Goal: Task Accomplishment & Management: Manage account settings

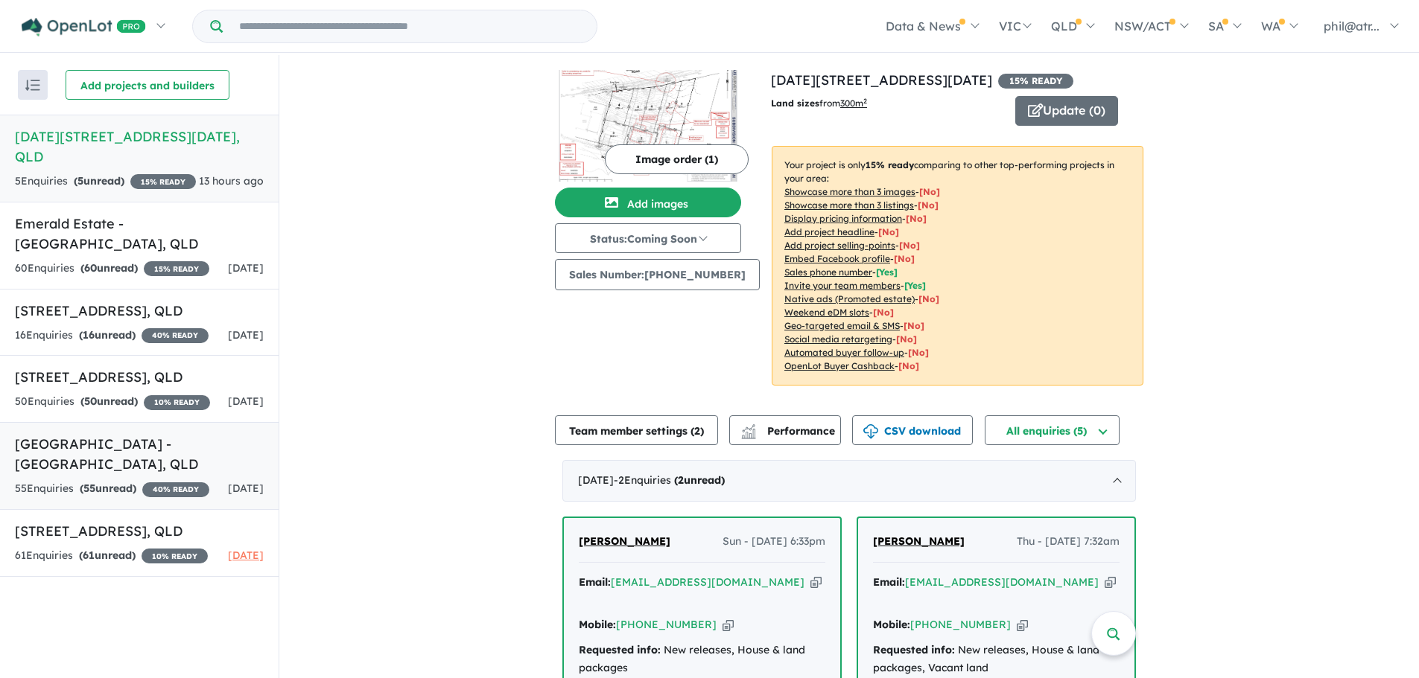
scroll to position [2, 0]
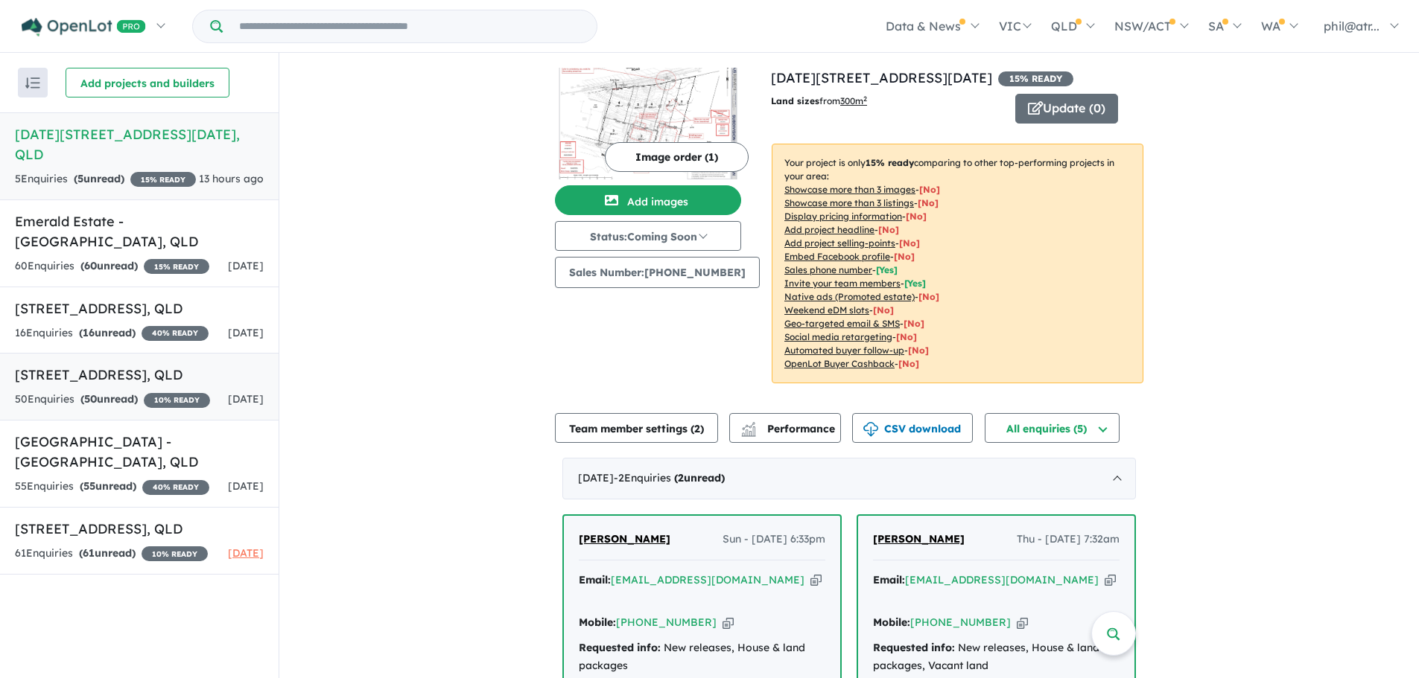
click at [185, 409] on div "50 Enquir ies ( 50 unread) 10 % READY" at bounding box center [112, 400] width 195 height 18
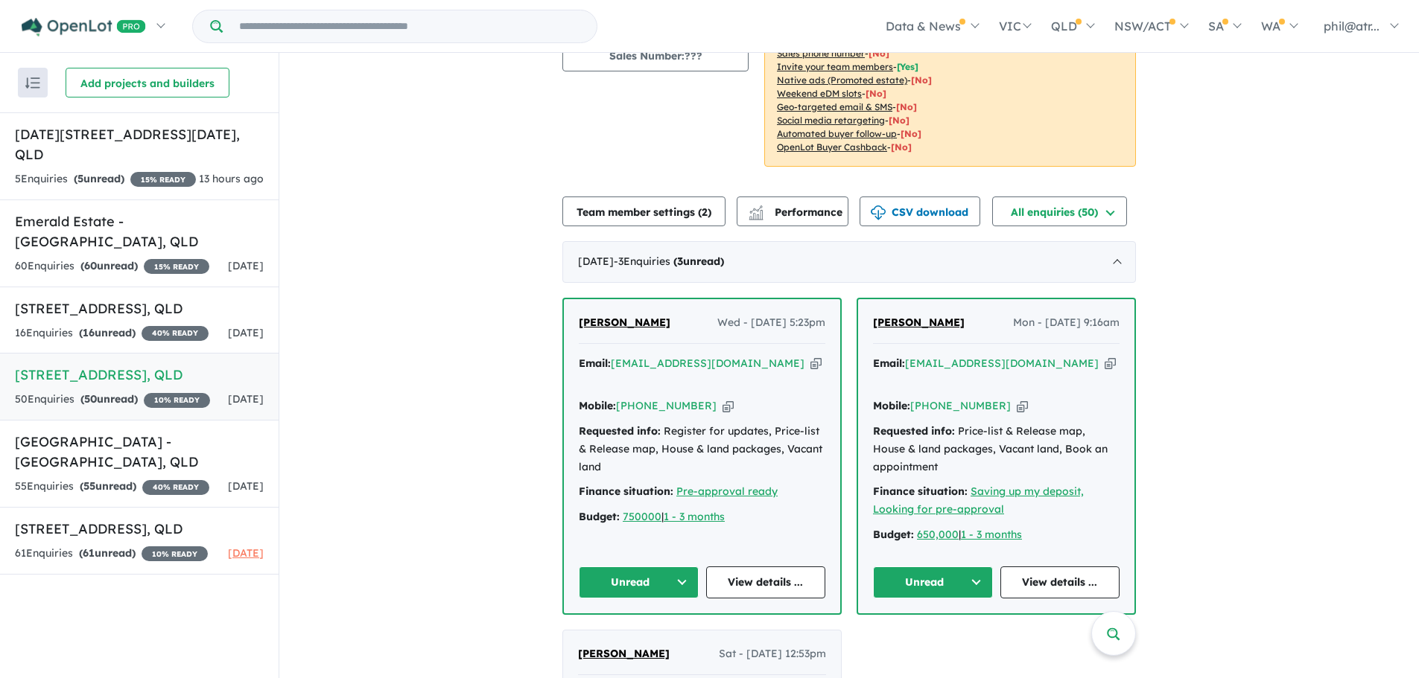
scroll to position [223, 0]
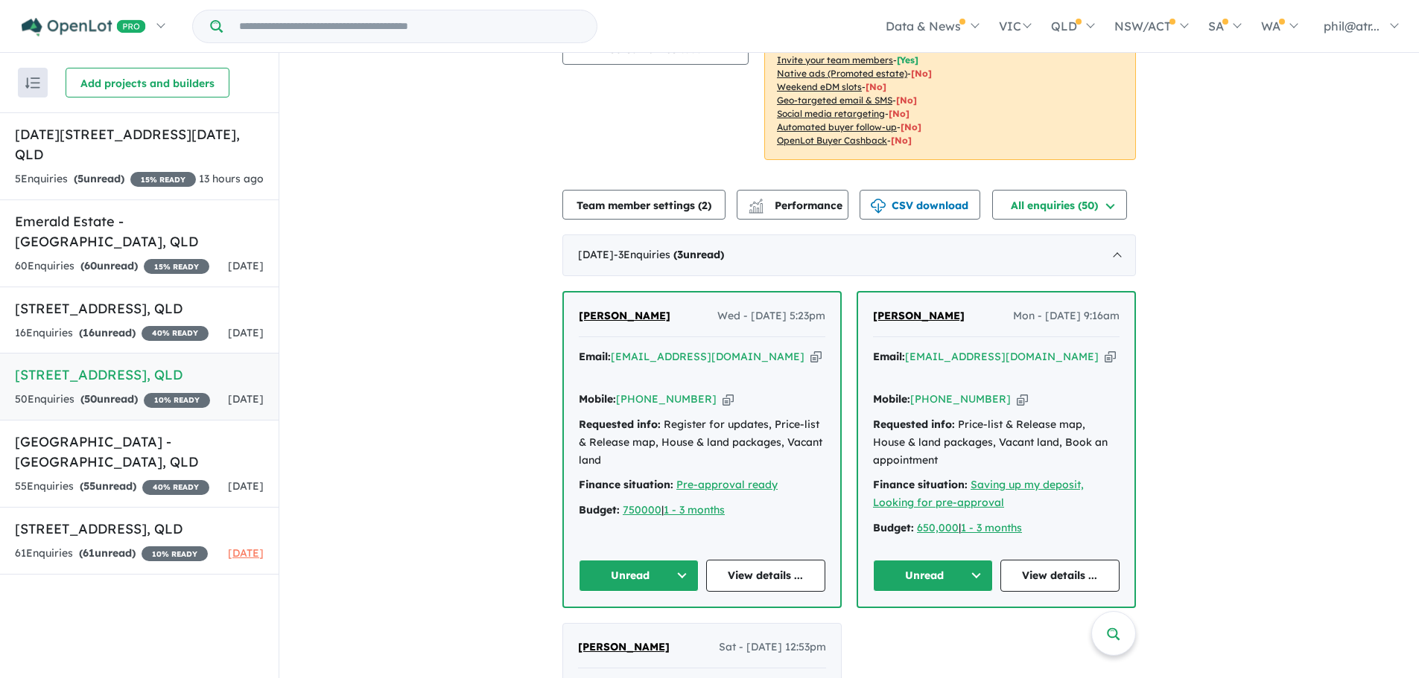
click at [722, 392] on icon "button" at bounding box center [727, 400] width 11 height 16
click at [171, 265] on div "60 Enquir ies ( 60 unread) 15 % READY" at bounding box center [112, 267] width 194 height 18
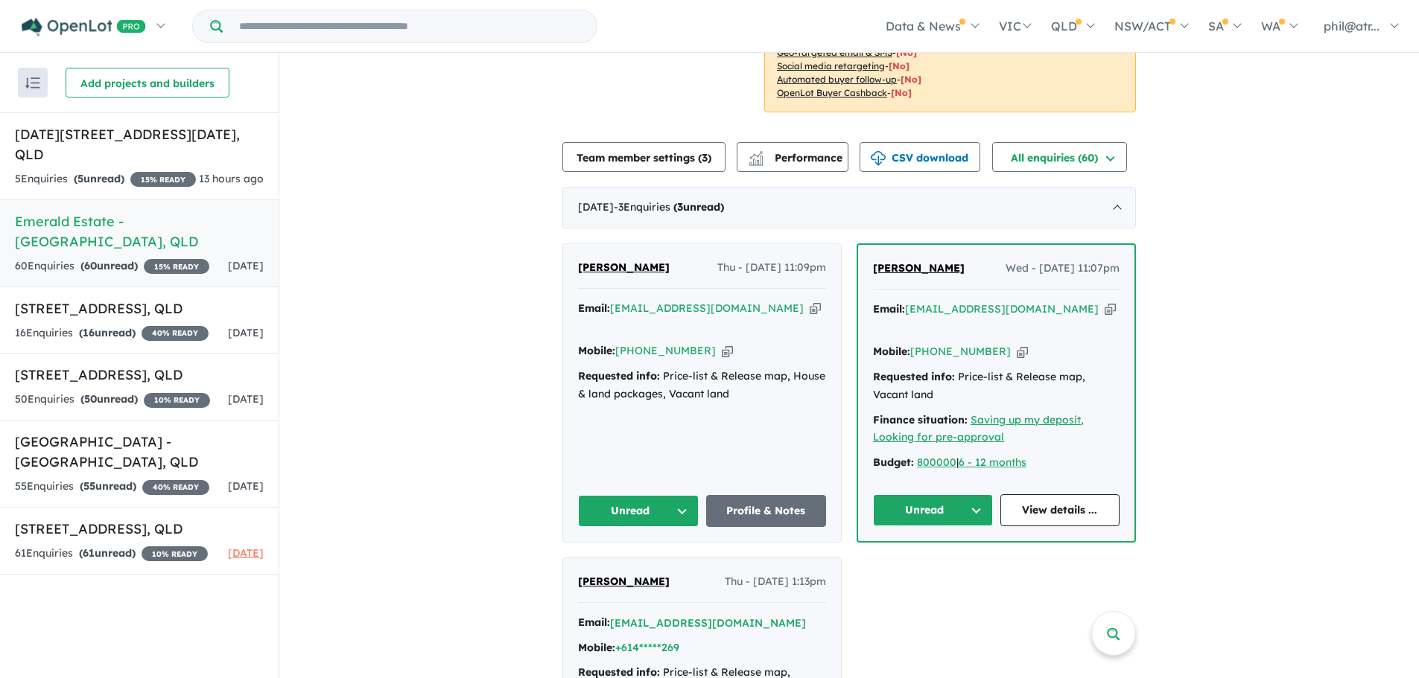
scroll to position [298, 0]
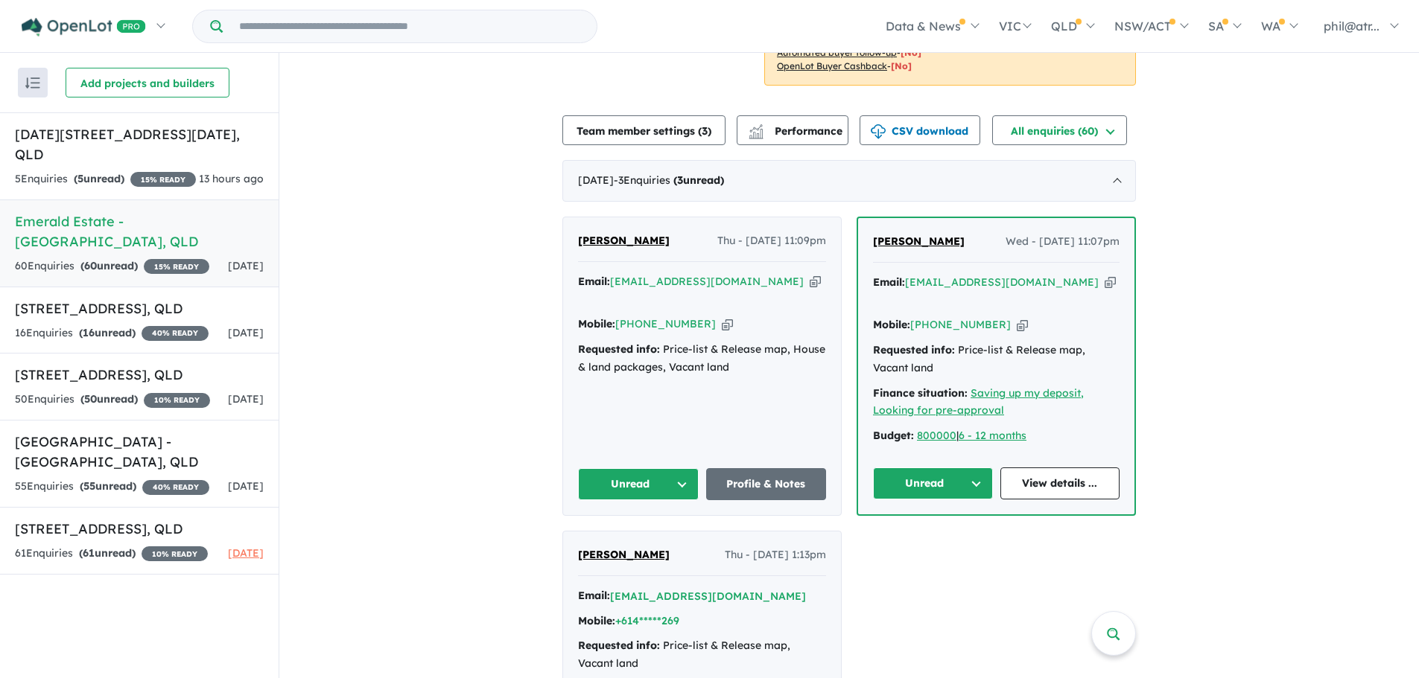
click at [1016, 324] on icon "button" at bounding box center [1021, 325] width 11 height 16
click at [722, 316] on icon "button" at bounding box center [727, 324] width 11 height 16
click at [159, 159] on h5 "[DATE][STREET_ADDRESS][DATE]" at bounding box center [139, 144] width 249 height 40
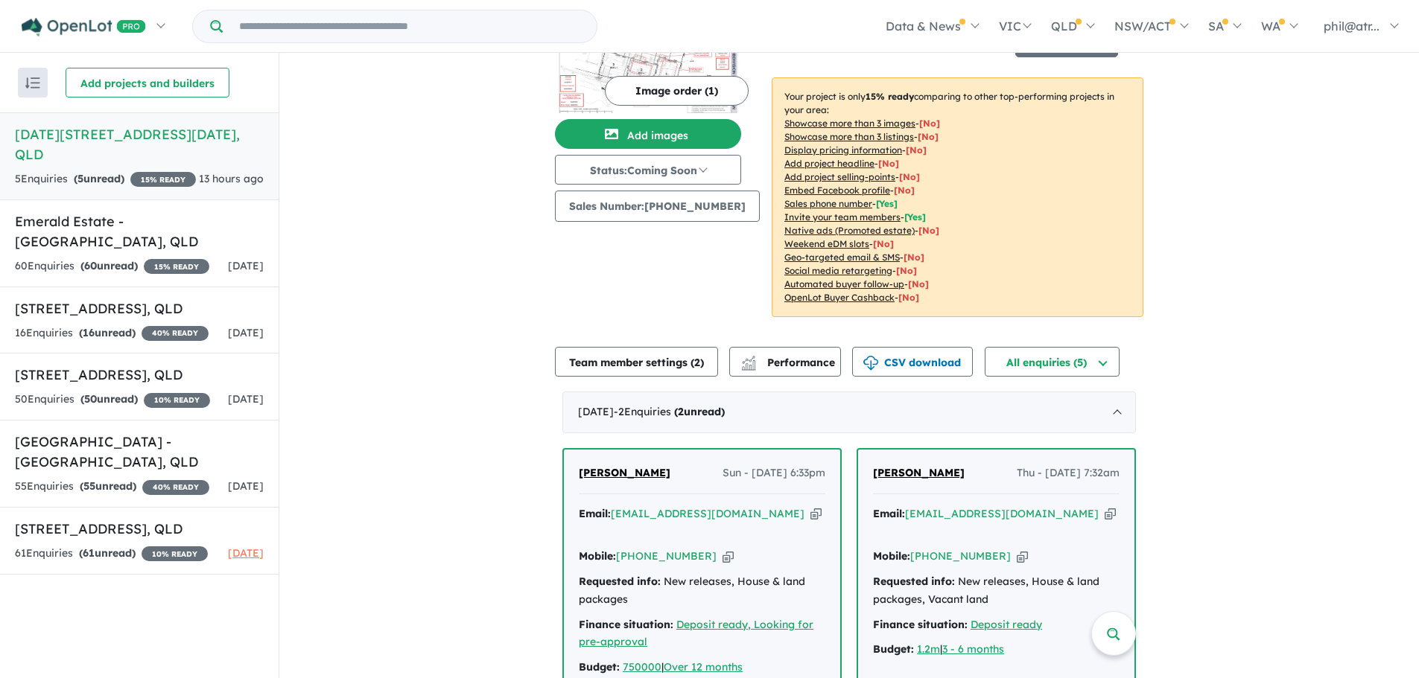
scroll to position [189, 0]
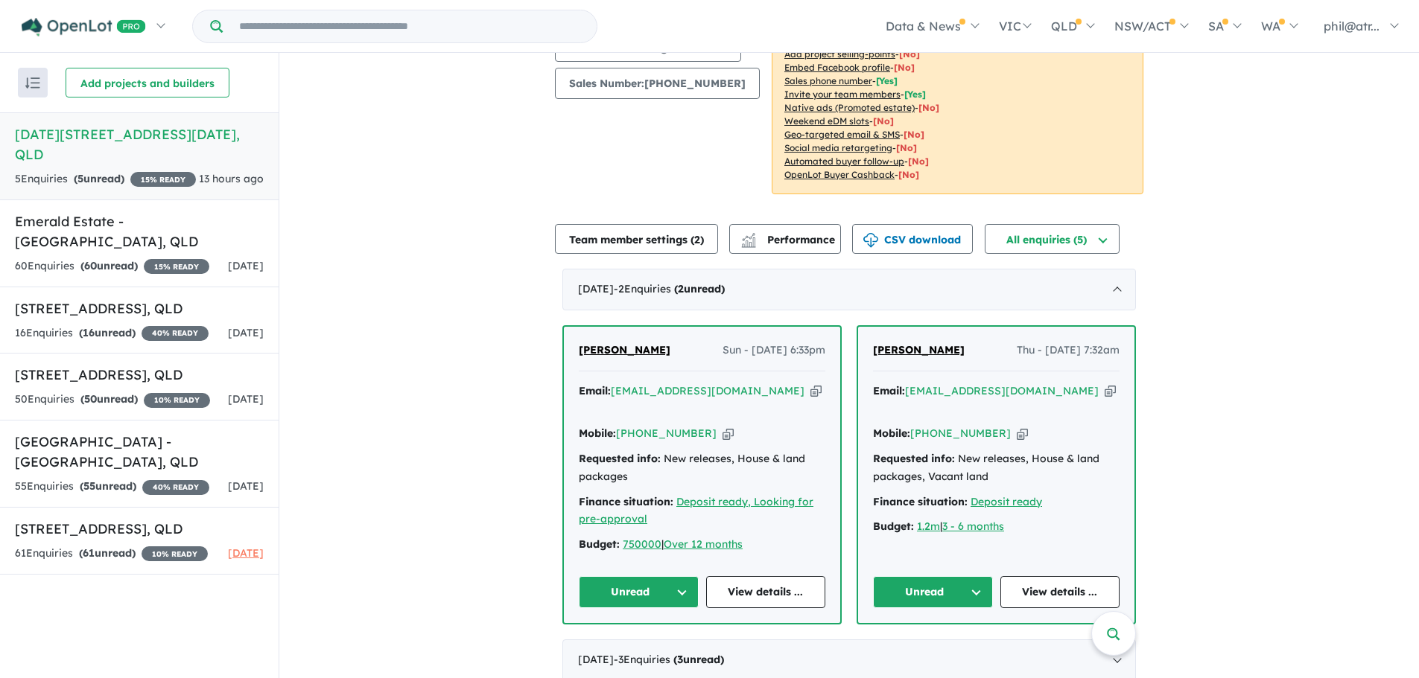
click at [1016, 426] on icon "button" at bounding box center [1021, 434] width 11 height 16
click at [722, 426] on icon "button" at bounding box center [727, 434] width 11 height 16
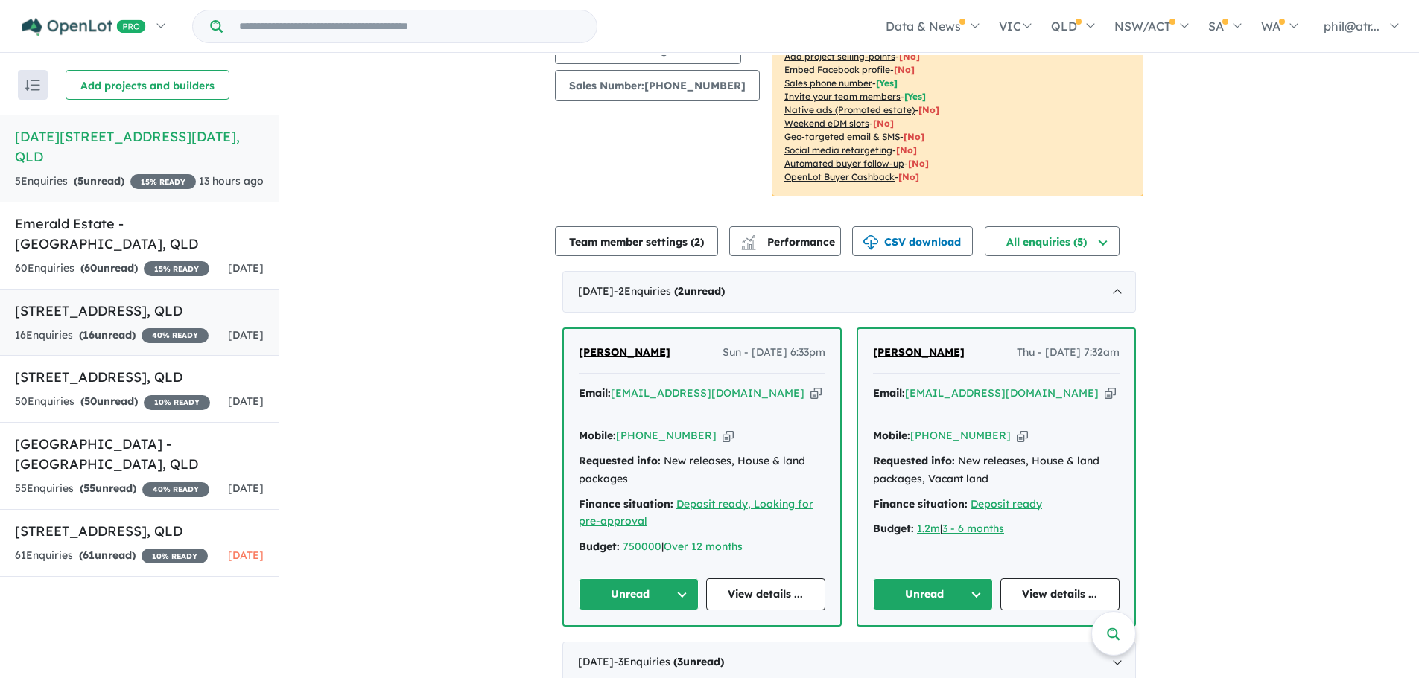
click at [138, 345] on div "16 Enquir ies ( 16 unread) 40 % READY" at bounding box center [112, 336] width 194 height 18
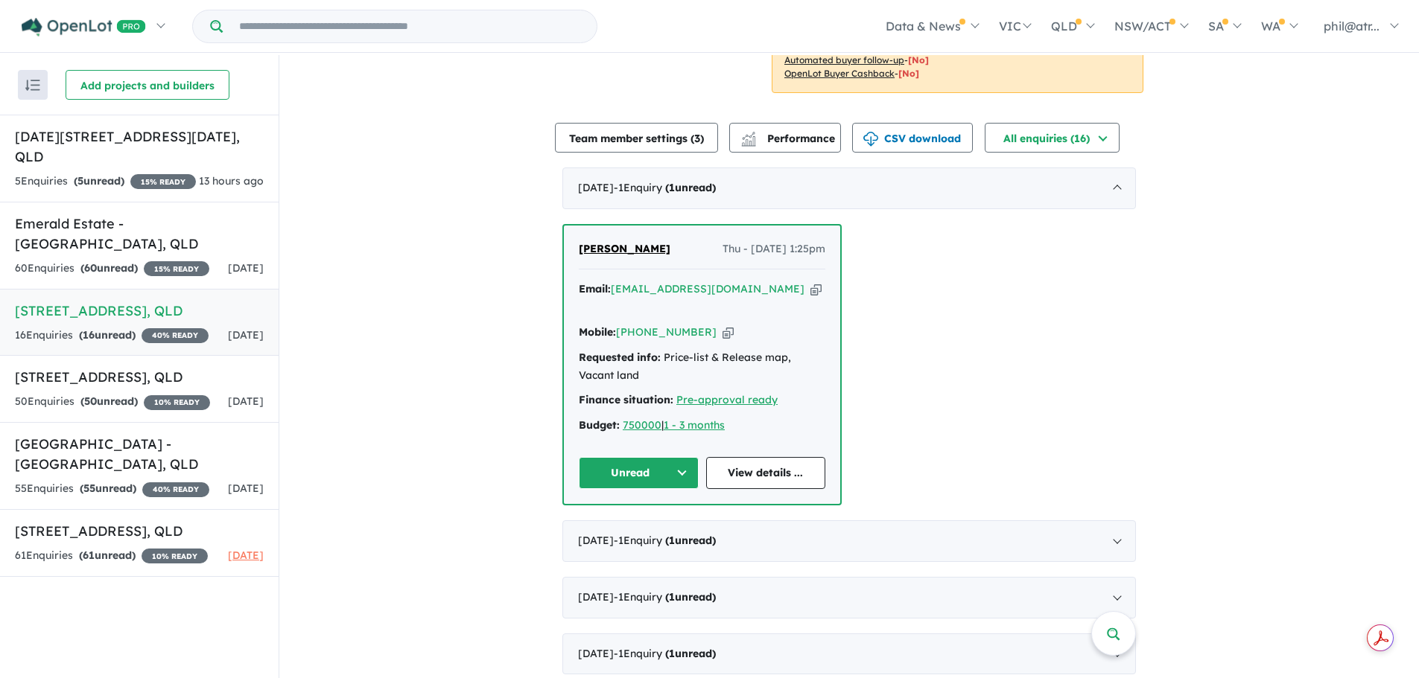
scroll to position [447, 0]
click at [722, 333] on icon "button" at bounding box center [727, 331] width 11 height 16
click at [722, 334] on icon "button" at bounding box center [727, 331] width 11 height 16
